Goal: Communication & Community: Answer question/provide support

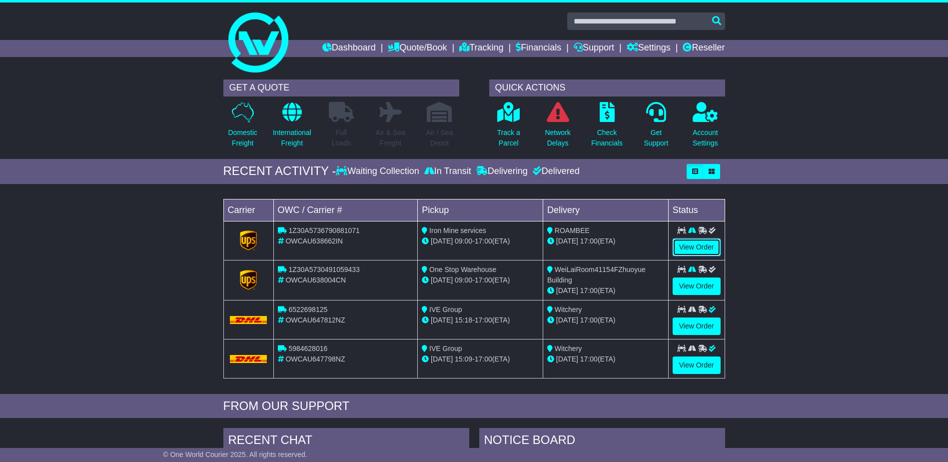
click at [698, 247] on link "View Order" at bounding box center [697, 246] width 48 height 17
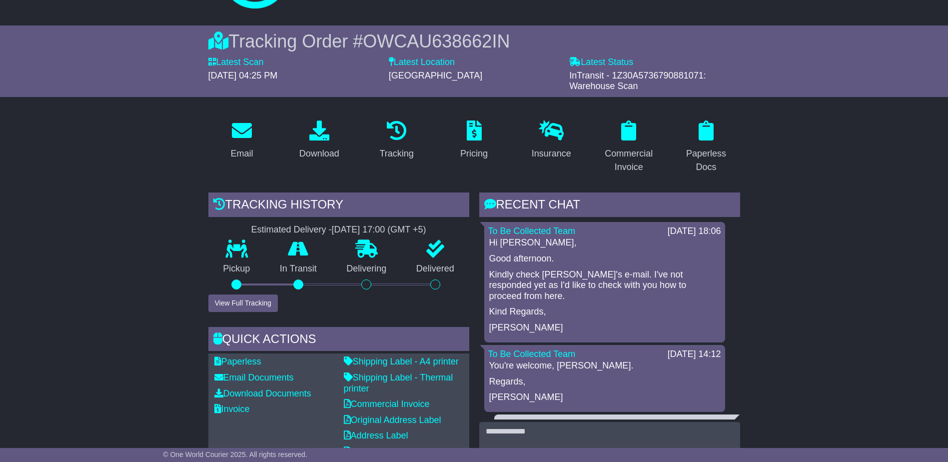
scroll to position [100, 0]
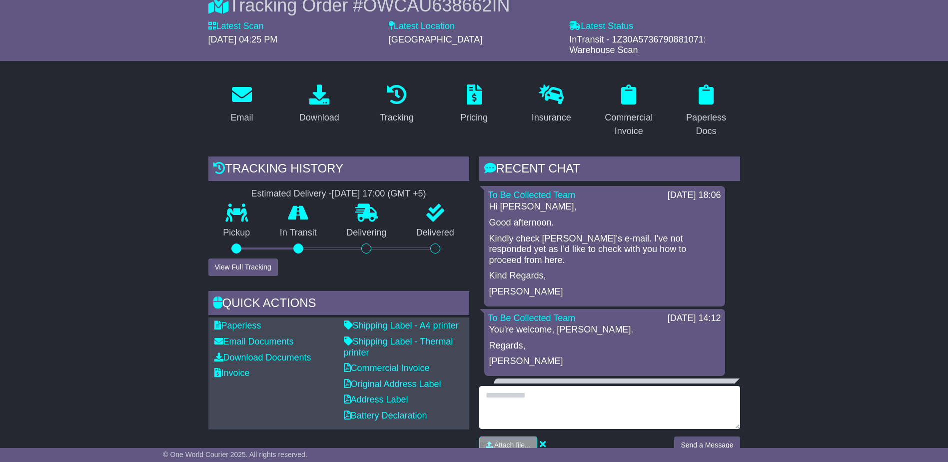
click at [584, 395] on textarea at bounding box center [609, 407] width 261 height 43
type textarea "**********"
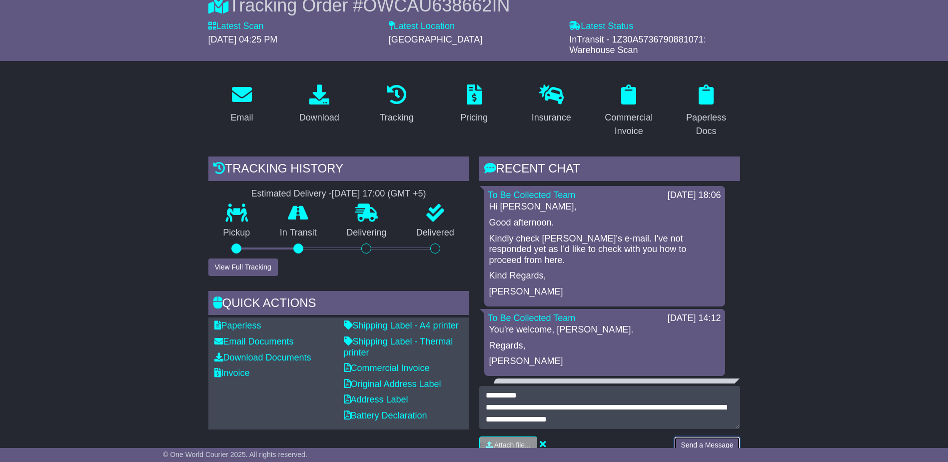
click at [704, 440] on button "Send a Message" at bounding box center [706, 444] width 65 height 17
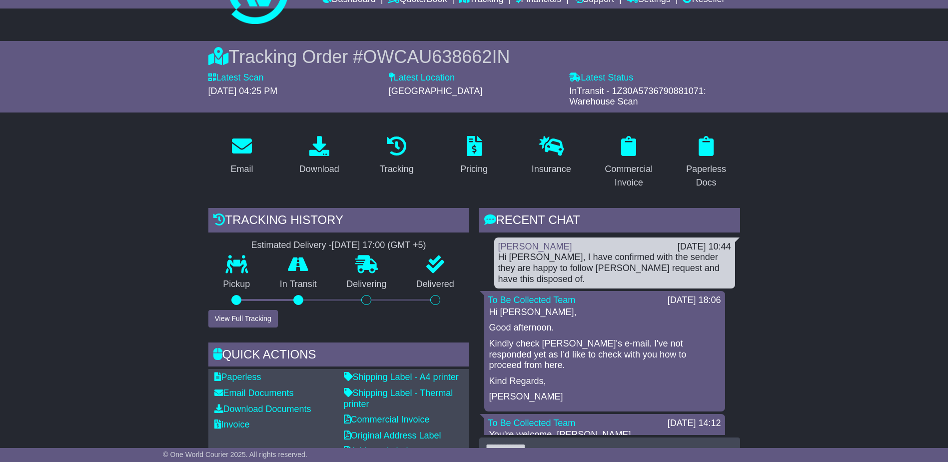
scroll to position [0, 0]
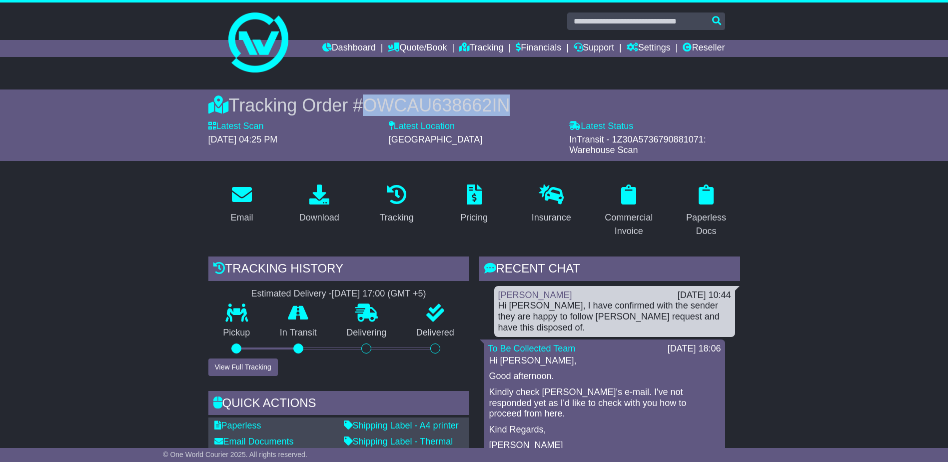
drag, startPoint x: 513, startPoint y: 101, endPoint x: 368, endPoint y: 105, distance: 145.0
click at [368, 105] on div "Tracking Order # OWCAU638662IN" at bounding box center [474, 104] width 532 height 21
copy span "OWCAU638662IN"
